Goal: Information Seeking & Learning: Check status

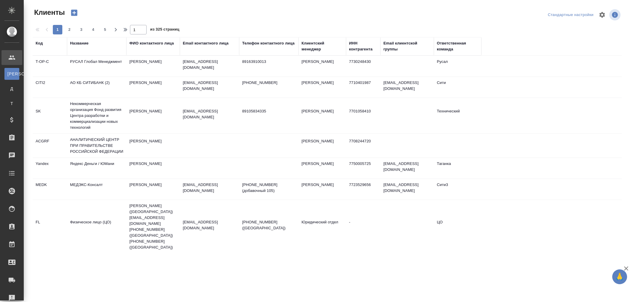
select select "RU"
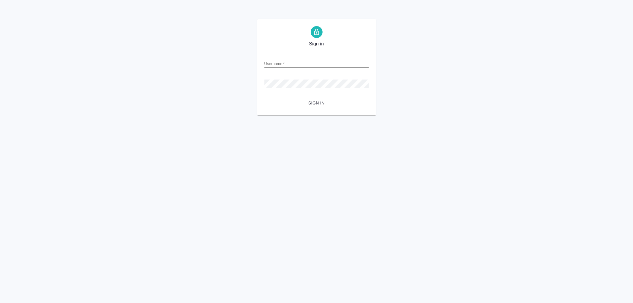
click at [290, 57] on div "Username   *" at bounding box center [316, 61] width 104 height 13
drag, startPoint x: 291, startPoint y: 63, endPoint x: 291, endPoint y: 66, distance: 3.9
click at [291, 63] on input "Username   *" at bounding box center [316, 63] width 104 height 8
type input "arina.ivanova@awatera.com"
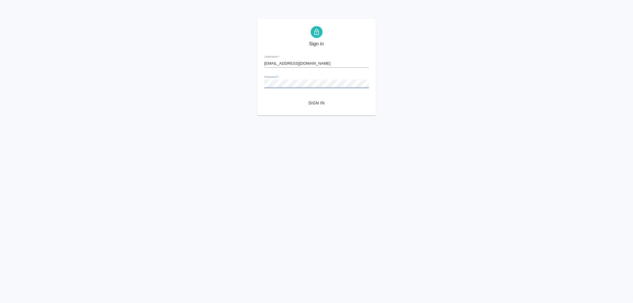
click at [264, 98] on button "Sign in" at bounding box center [316, 103] width 104 height 11
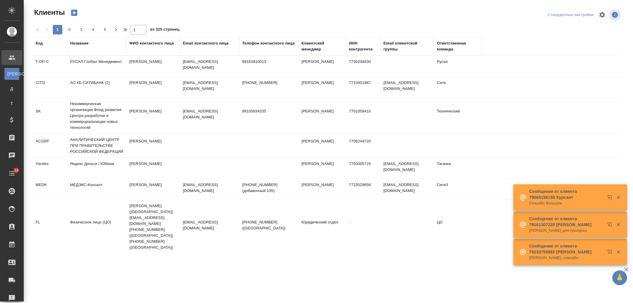
select select "RU"
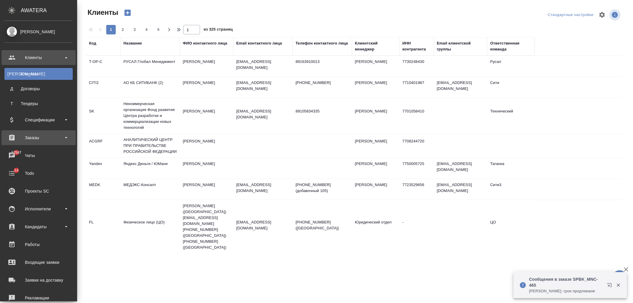
click at [36, 137] on div "Заказы" at bounding box center [38, 137] width 68 height 9
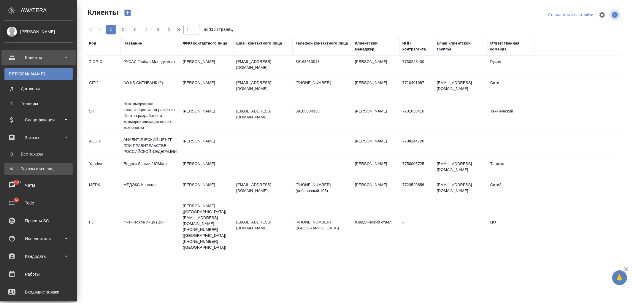
click at [45, 166] on div "Заказы физ. лиц" at bounding box center [38, 169] width 62 height 6
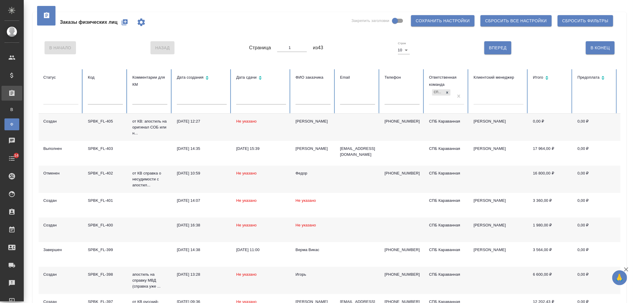
click at [104, 102] on input "text" at bounding box center [105, 100] width 35 height 8
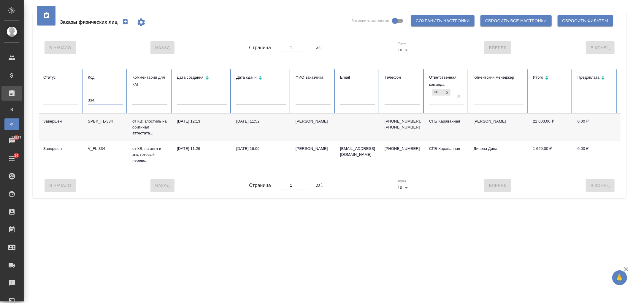
type input "334"
click at [213, 127] on td "09.07.2025, 12:13" at bounding box center [201, 127] width 59 height 27
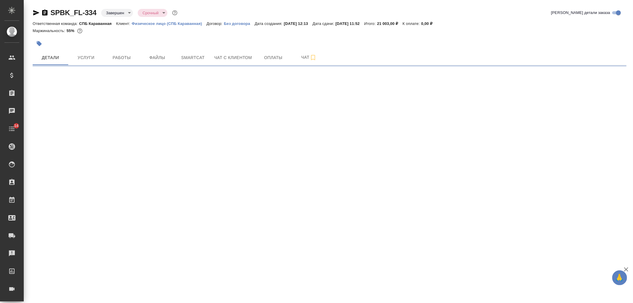
select select "RU"
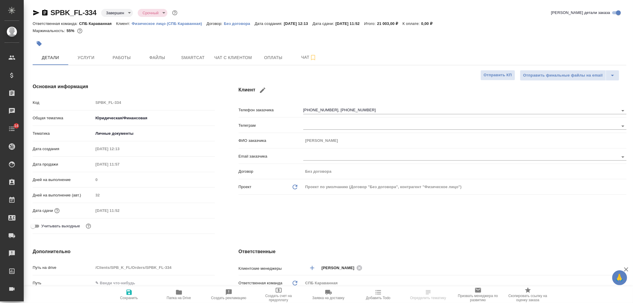
type textarea "x"
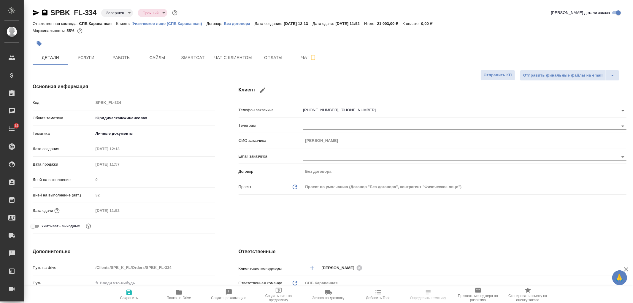
type textarea "x"
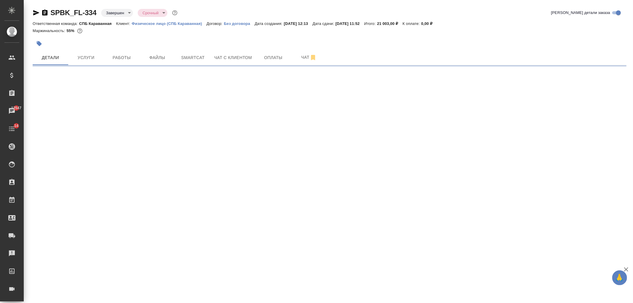
select select "RU"
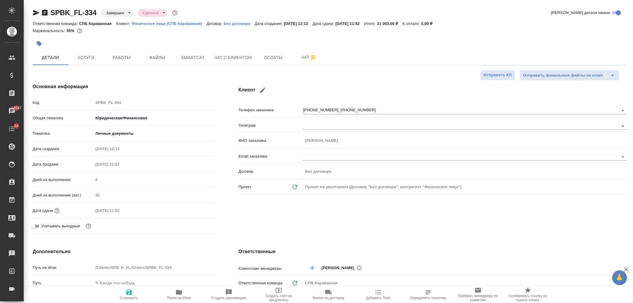
type textarea "x"
click at [35, 14] on icon "button" at bounding box center [36, 12] width 6 height 5
type textarea "x"
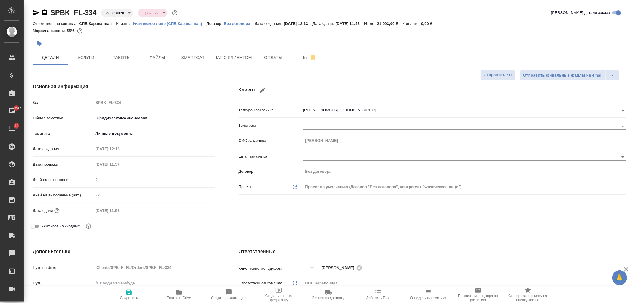
type textarea "x"
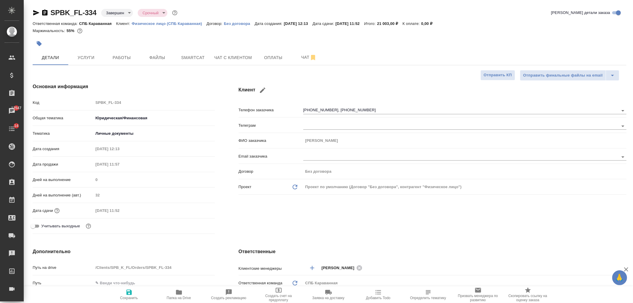
type textarea "x"
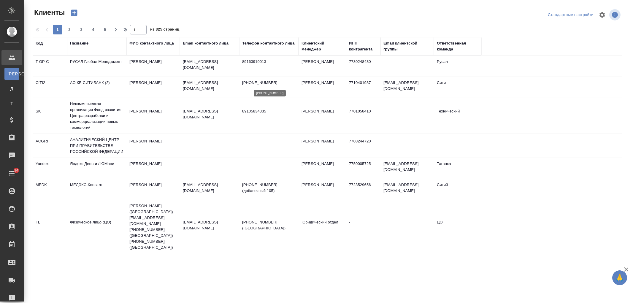
select select "RU"
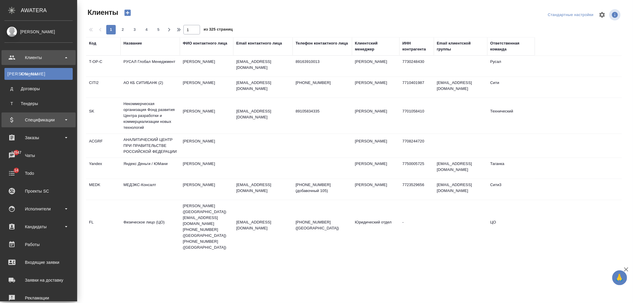
click at [46, 117] on div "Спецификации" at bounding box center [38, 119] width 68 height 9
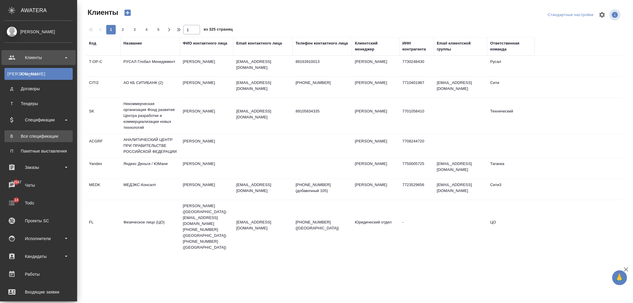
click at [46, 135] on div "Все спецификации" at bounding box center [38, 136] width 62 height 6
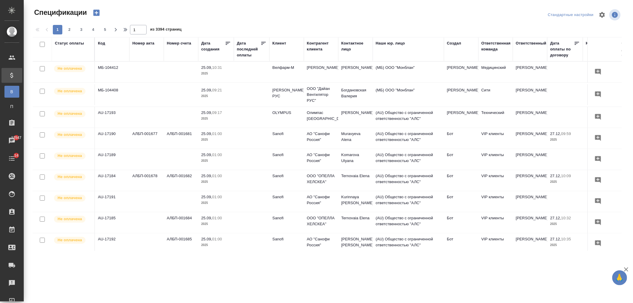
click at [279, 42] on div "Клиент" at bounding box center [279, 43] width 14 height 6
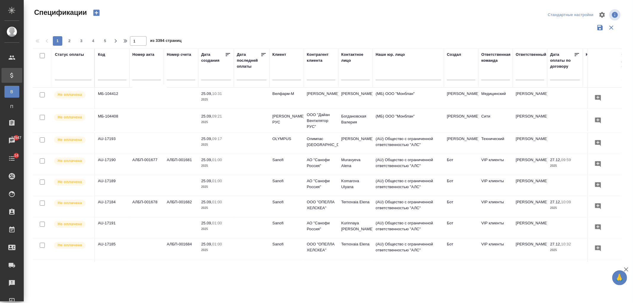
click at [285, 74] on input "text" at bounding box center [286, 75] width 28 height 7
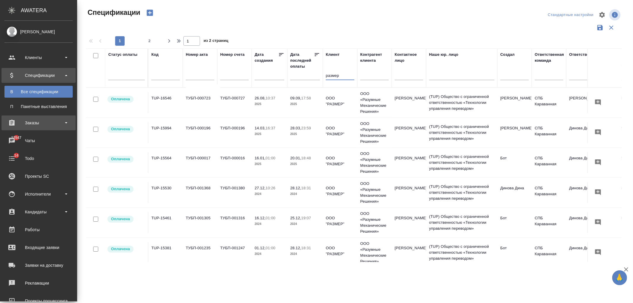
type input "размер"
click at [48, 122] on div "Заказы" at bounding box center [38, 122] width 68 height 9
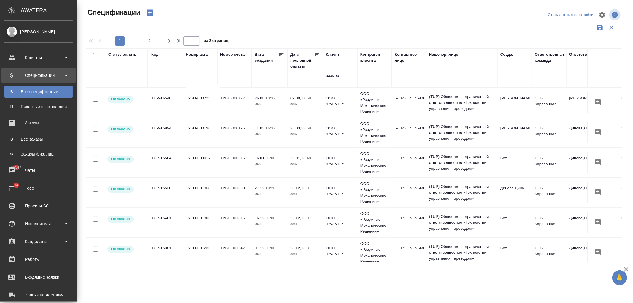
click at [61, 76] on div "Спецификации" at bounding box center [38, 75] width 68 height 9
